Goal: Task Accomplishment & Management: Manage account settings

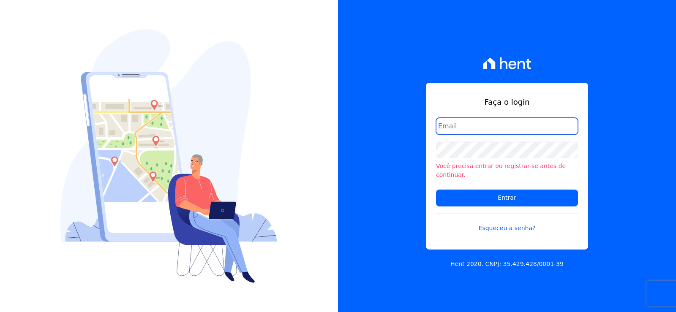
type input "[EMAIL_ADDRESS][DOMAIN_NAME]"
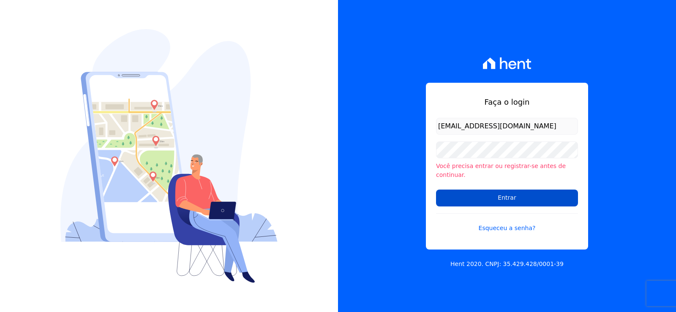
click at [453, 198] on input "Entrar" at bounding box center [507, 198] width 142 height 17
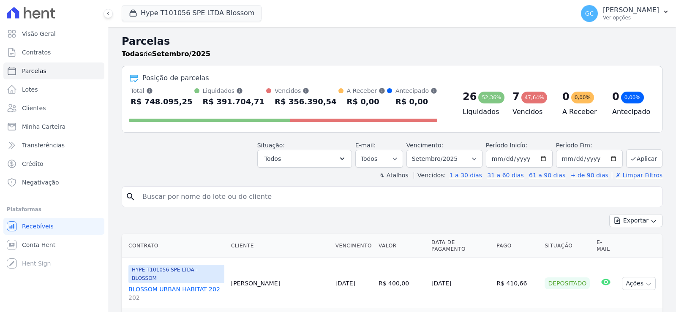
select select
click at [54, 127] on span "Minha Carteira" at bounding box center [44, 127] width 44 height 8
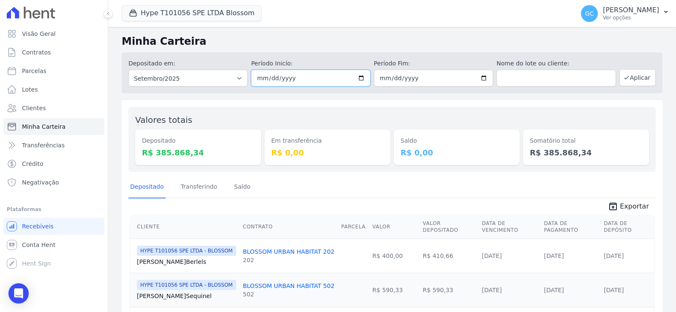
click at [356, 77] on input "2025-09-01" at bounding box center [310, 78] width 119 height 17
type input "[DATE]"
click at [480, 79] on input "2025-09-30" at bounding box center [433, 78] width 119 height 17
type input "[DATE]"
click at [629, 76] on button "Aplicar" at bounding box center [637, 77] width 36 height 17
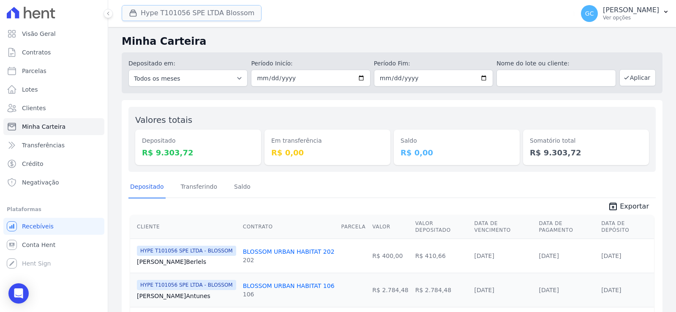
click at [208, 17] on button "Hype T101056 SPE LTDA Blossom" at bounding box center [192, 13] width 140 height 16
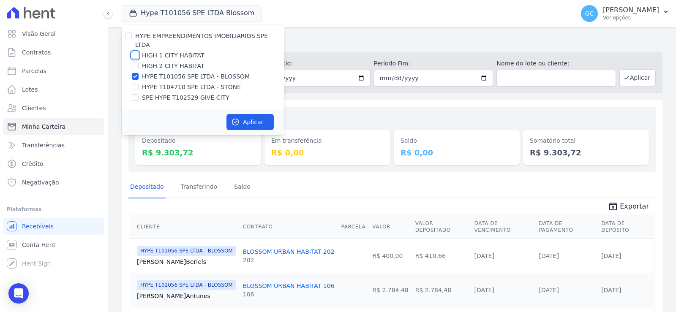
click at [134, 52] on input "HIGH 1 CITY HABITAT" at bounding box center [135, 55] width 7 height 7
checkbox input "true"
click at [135, 63] on input "HIGH 2 CITY HABITAT" at bounding box center [135, 66] width 7 height 7
checkbox input "true"
click at [136, 84] on input "HYPE T104710 SPE LTDA - STONE" at bounding box center [135, 87] width 7 height 7
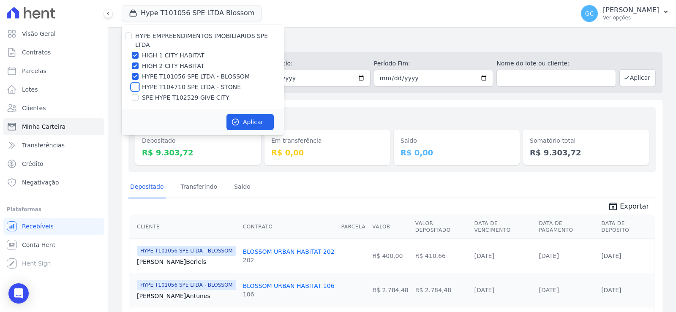
checkbox input "true"
drag, startPoint x: 137, startPoint y: 89, endPoint x: 179, endPoint y: 120, distance: 52.1
click at [137, 94] on input "SPE HYPE T102529 GIVE CITY" at bounding box center [135, 97] width 7 height 7
checkbox input "true"
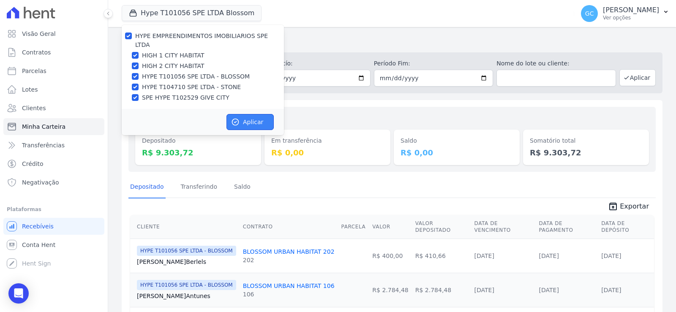
click at [249, 114] on button "Aplicar" at bounding box center [249, 122] width 47 height 16
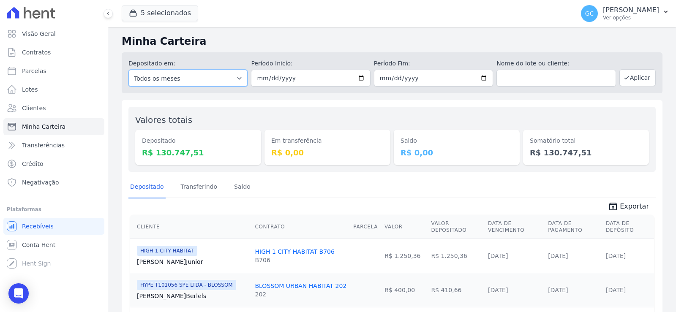
click at [189, 76] on select "Todos os meses Janeiro/2024 Fevereiro/2024 Março/2024 Abril/2024 Maio/2024 Junh…" at bounding box center [187, 78] width 119 height 17
click at [634, 80] on button "Aplicar" at bounding box center [637, 77] width 36 height 17
click at [626, 207] on span "Exportar" at bounding box center [634, 207] width 29 height 10
